Goal: Find specific page/section: Find specific page/section

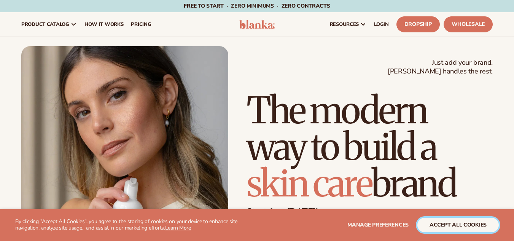
click at [472, 228] on button "accept all cookies" at bounding box center [457, 225] width 81 height 14
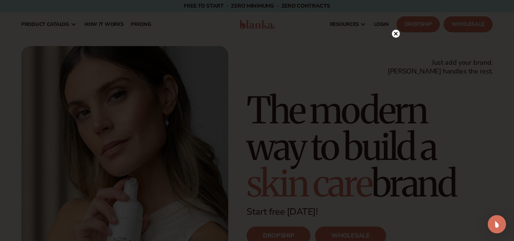
click at [397, 33] on icon at bounding box center [396, 34] width 4 height 4
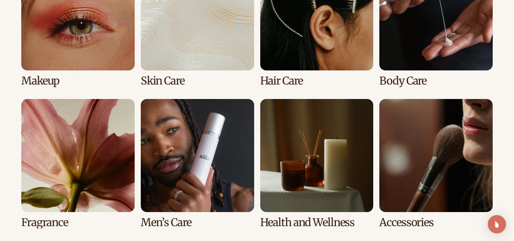
scroll to position [1673, 0]
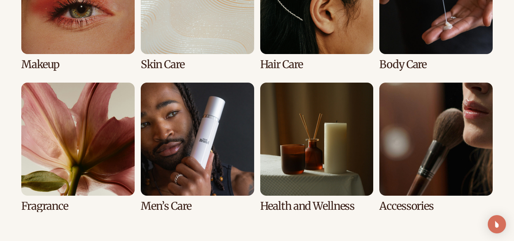
click at [84, 154] on link "5 / 8" at bounding box center [77, 148] width 113 height 130
click at [61, 150] on link "5 / 8" at bounding box center [77, 148] width 113 height 130
